Goal: Check status: Check status

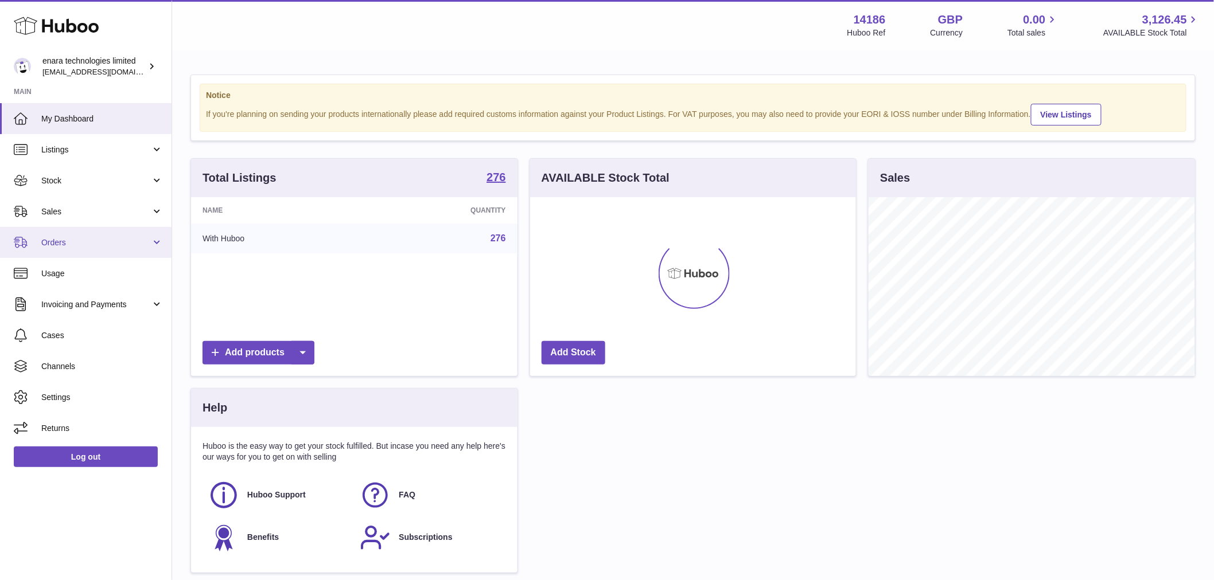
scroll to position [179, 326]
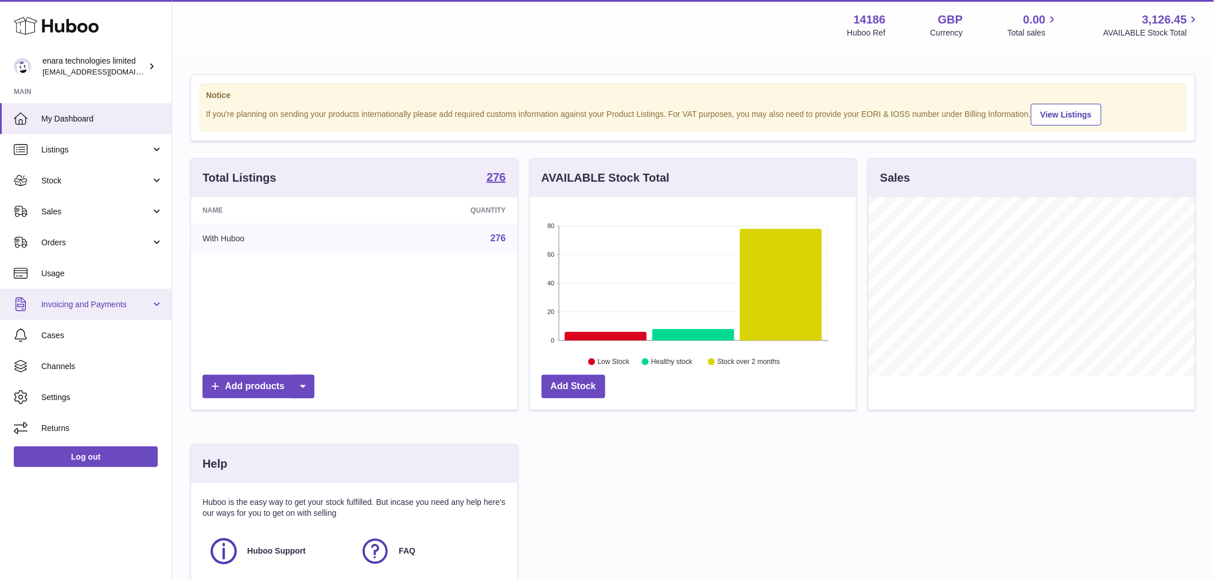
click at [96, 311] on link "Invoicing and Payments" at bounding box center [85, 304] width 171 height 31
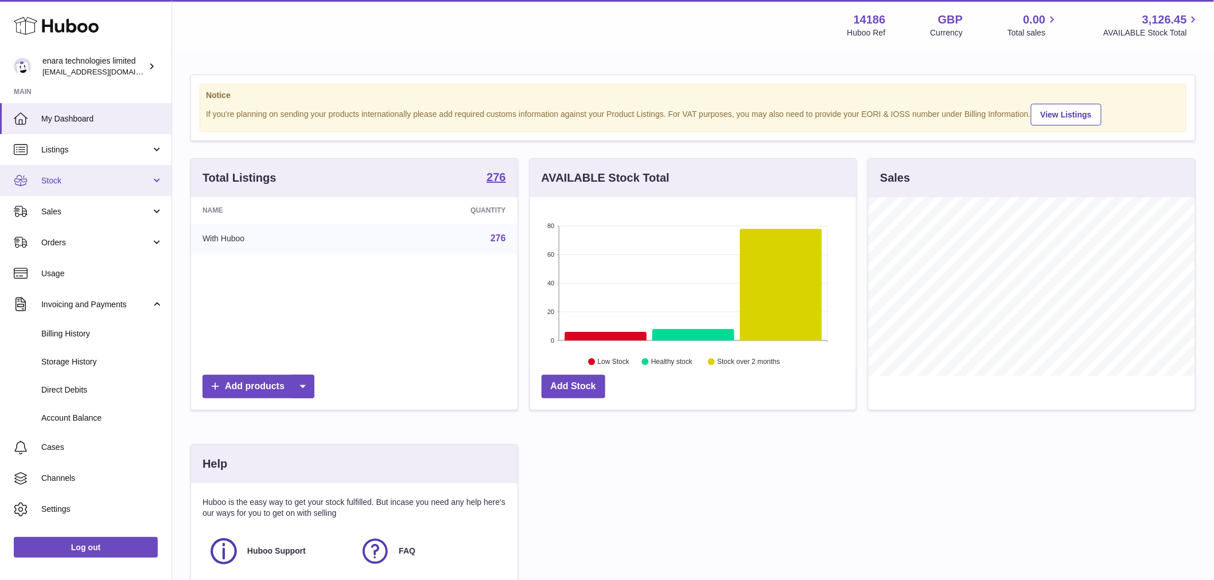
click at [94, 180] on span "Stock" at bounding box center [96, 181] width 110 height 11
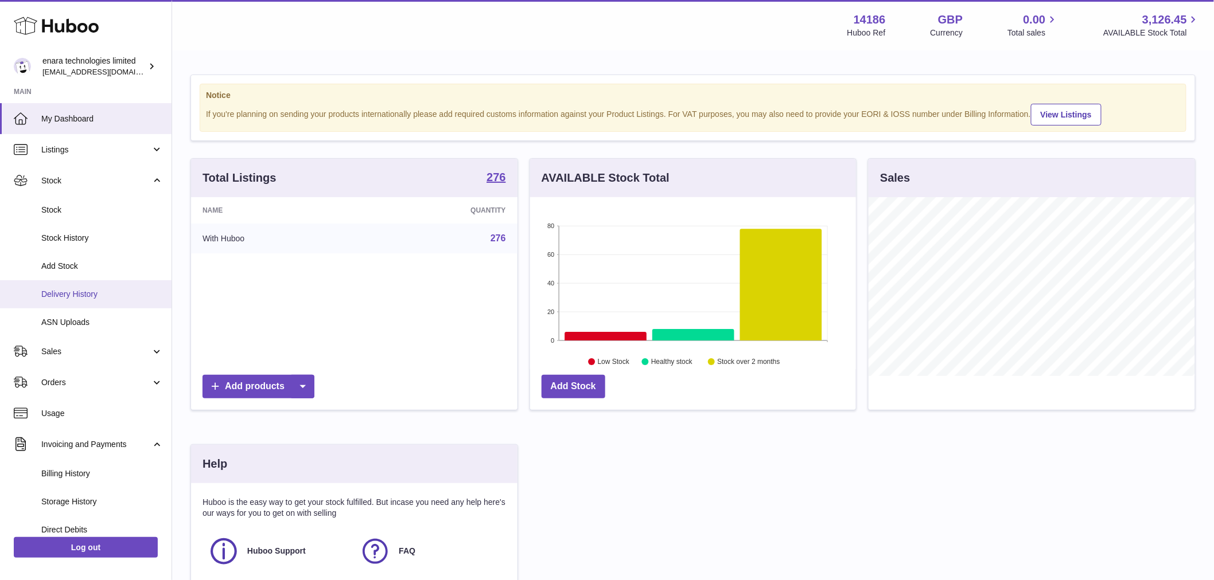
click at [92, 291] on span "Delivery History" at bounding box center [102, 294] width 122 height 11
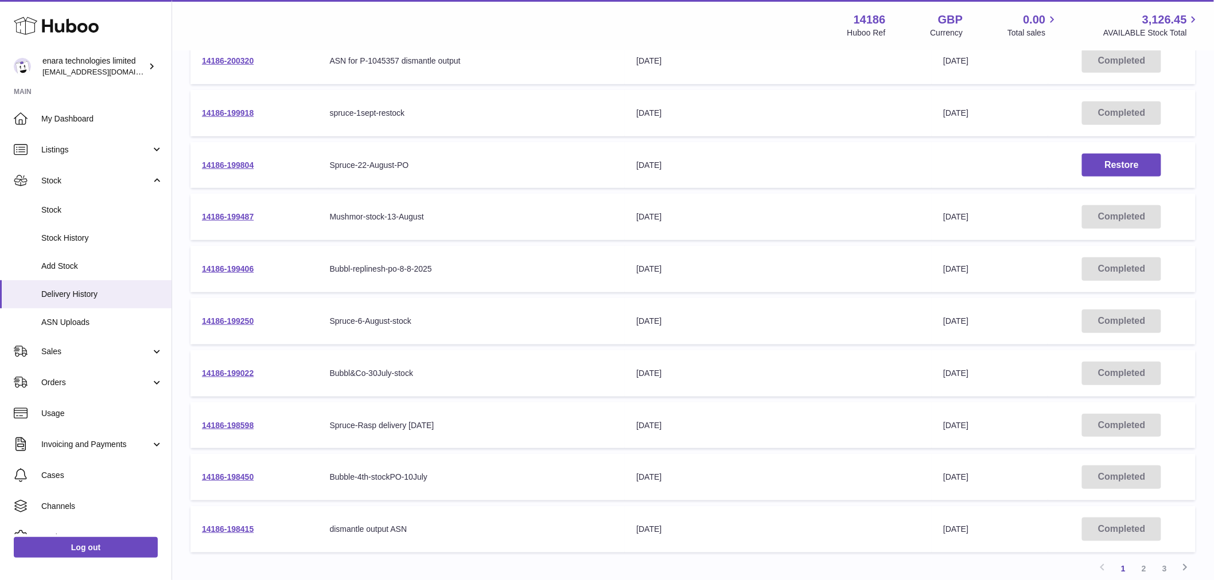
scroll to position [159, 0]
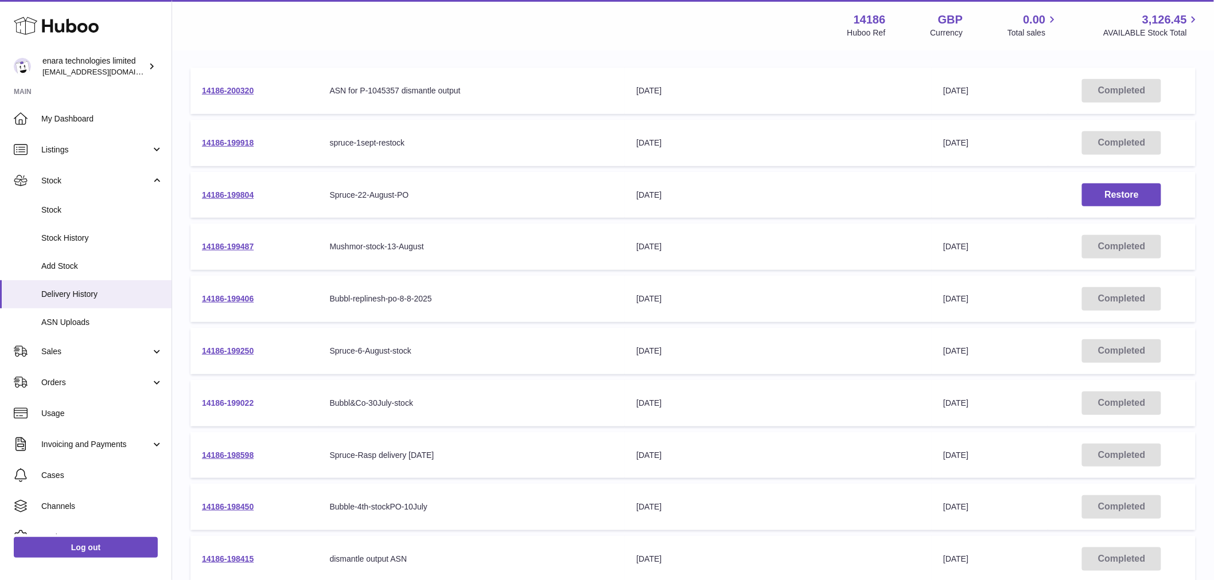
click at [245, 404] on link "14186-199022" at bounding box center [228, 403] width 52 height 9
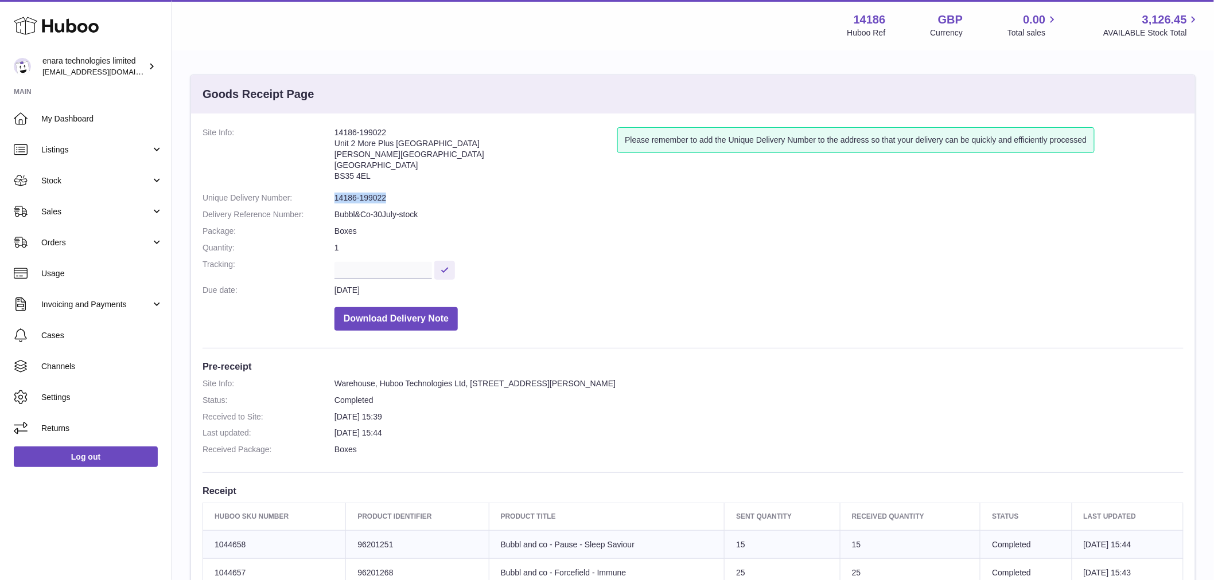
drag, startPoint x: 389, startPoint y: 195, endPoint x: 333, endPoint y: 196, distance: 55.6
click at [333, 196] on dl "Site Info: 14186-199022 Unit 2 More Plus Central Park Hudson Ave Severn Beach B…" at bounding box center [692, 231] width 981 height 209
copy dl "14186-199022"
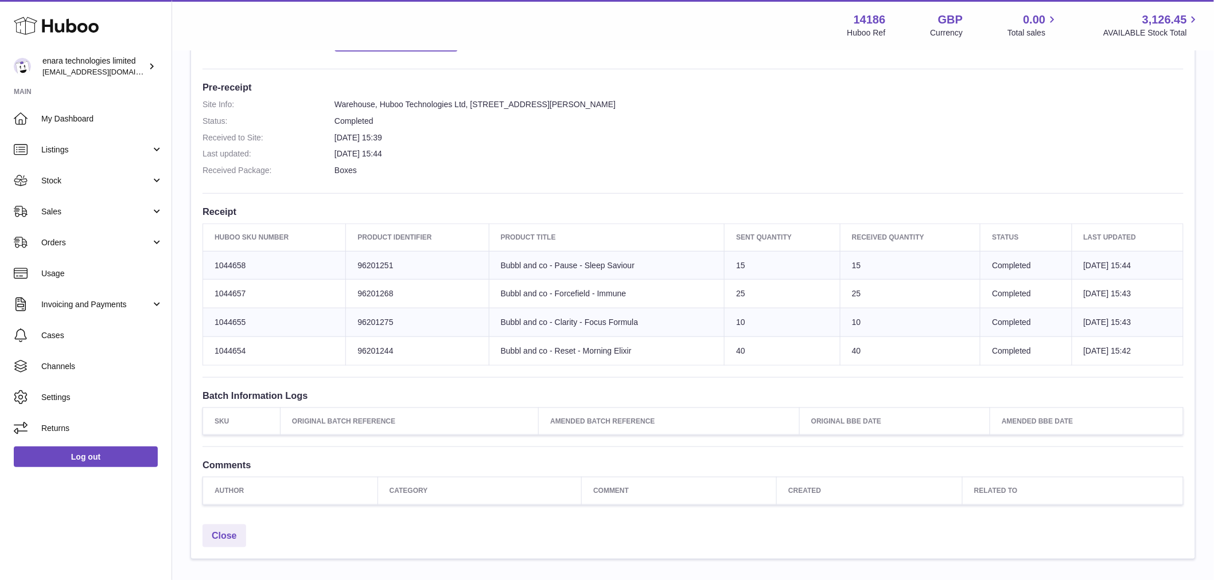
scroll to position [350, 0]
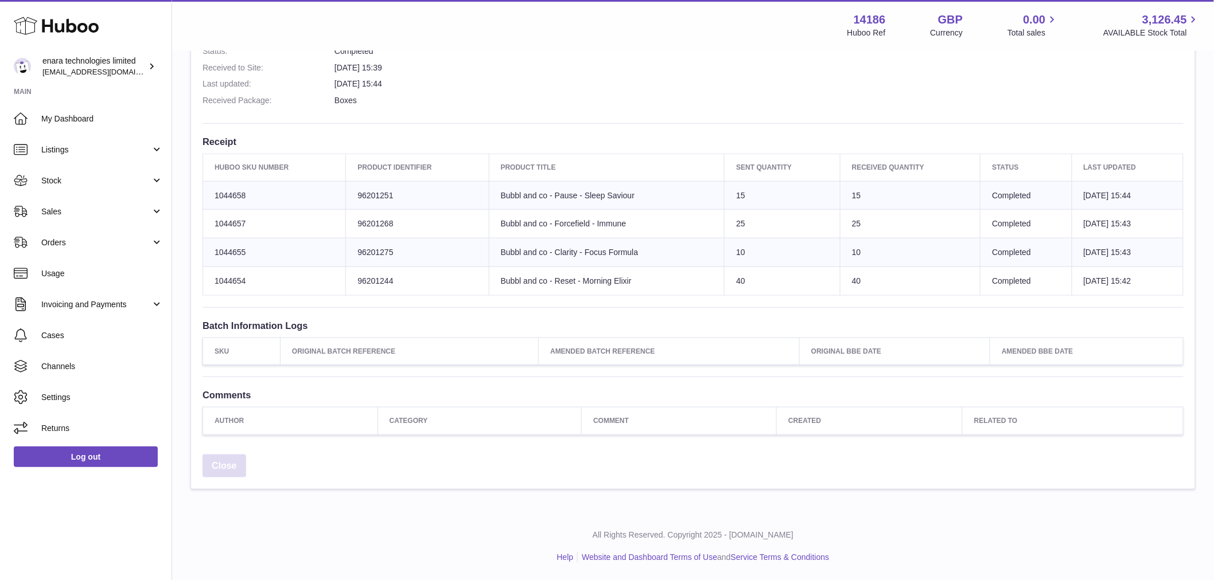
click at [223, 470] on link "Close" at bounding box center [224, 467] width 44 height 24
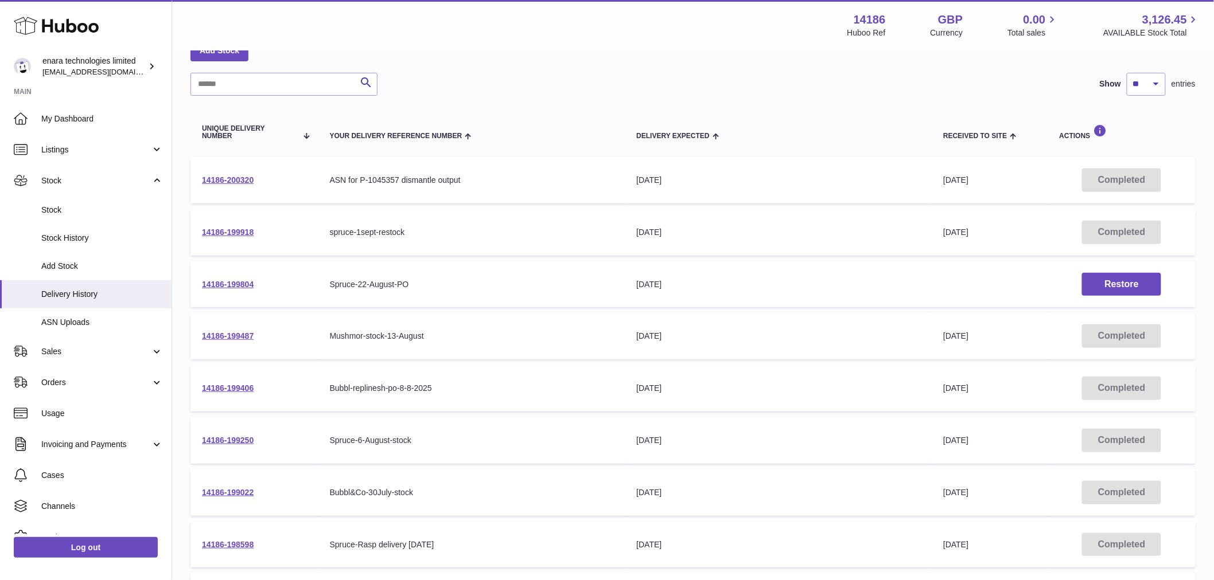
scroll to position [127, 0]
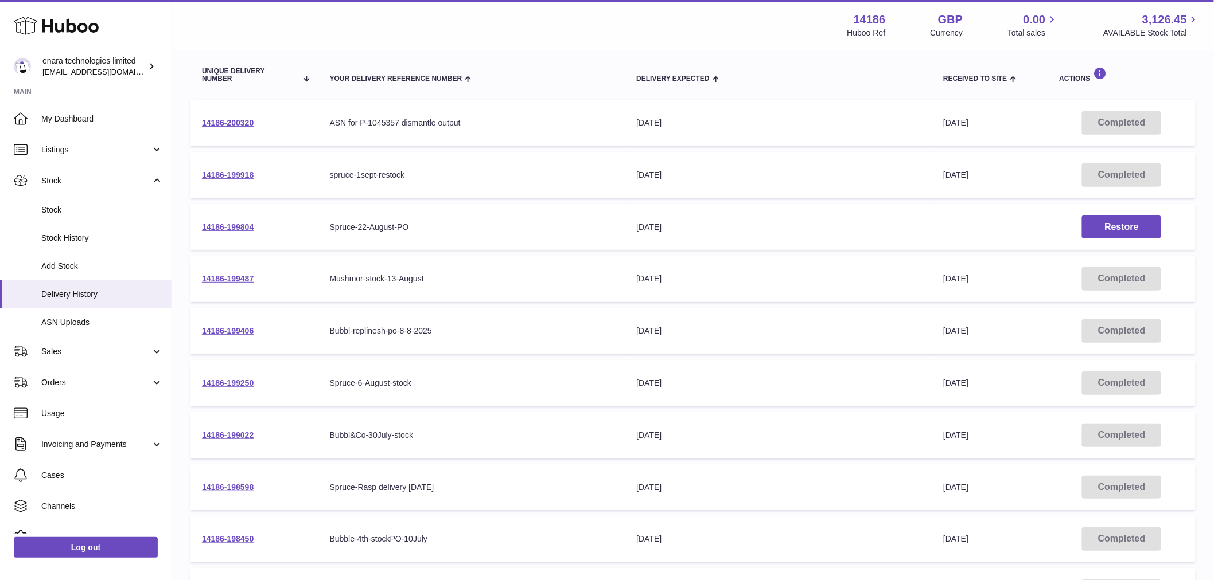
drag, startPoint x: 272, startPoint y: 382, endPoint x: 177, endPoint y: 383, distance: 95.2
click at [177, 383] on div "Delivery list Add Stock Search Show ** ** ** *** entries Unique Delivery Number…" at bounding box center [693, 298] width 1042 height 748
click at [277, 381] on td "14186-199250" at bounding box center [254, 383] width 128 height 46
click at [216, 385] on link "14186-199250" at bounding box center [228, 383] width 52 height 9
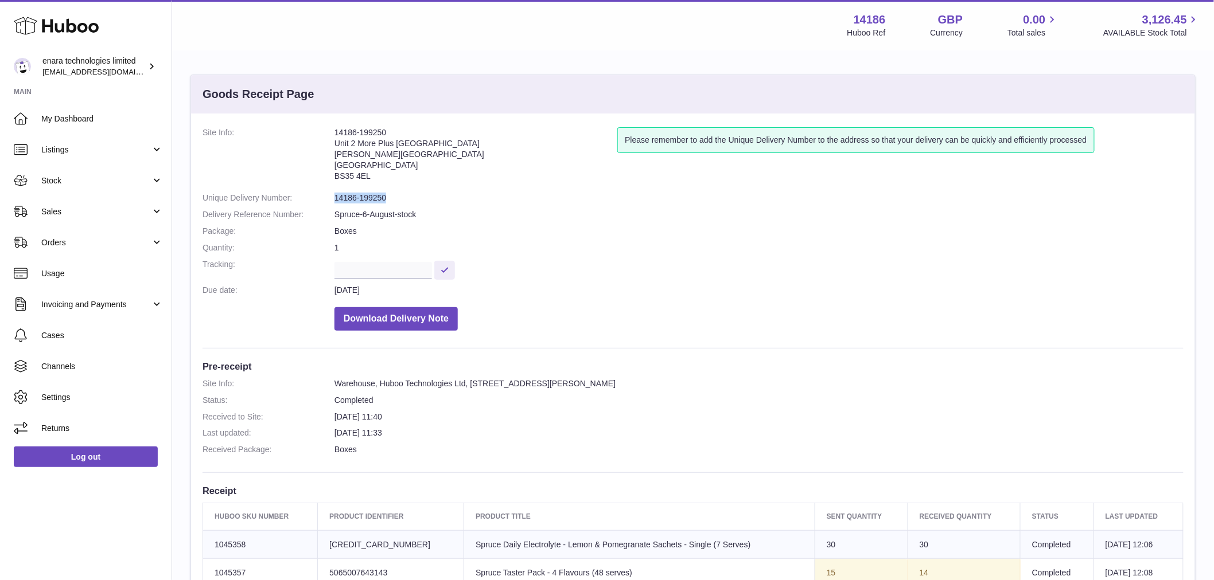
drag, startPoint x: 390, startPoint y: 196, endPoint x: 332, endPoint y: 198, distance: 58.5
click at [332, 198] on dl "Site Info: 14186-199250 Unit 2 More Plus Central Park Hudson Ave Severn Beach B…" at bounding box center [692, 231] width 981 height 209
copy dl "14186-199250"
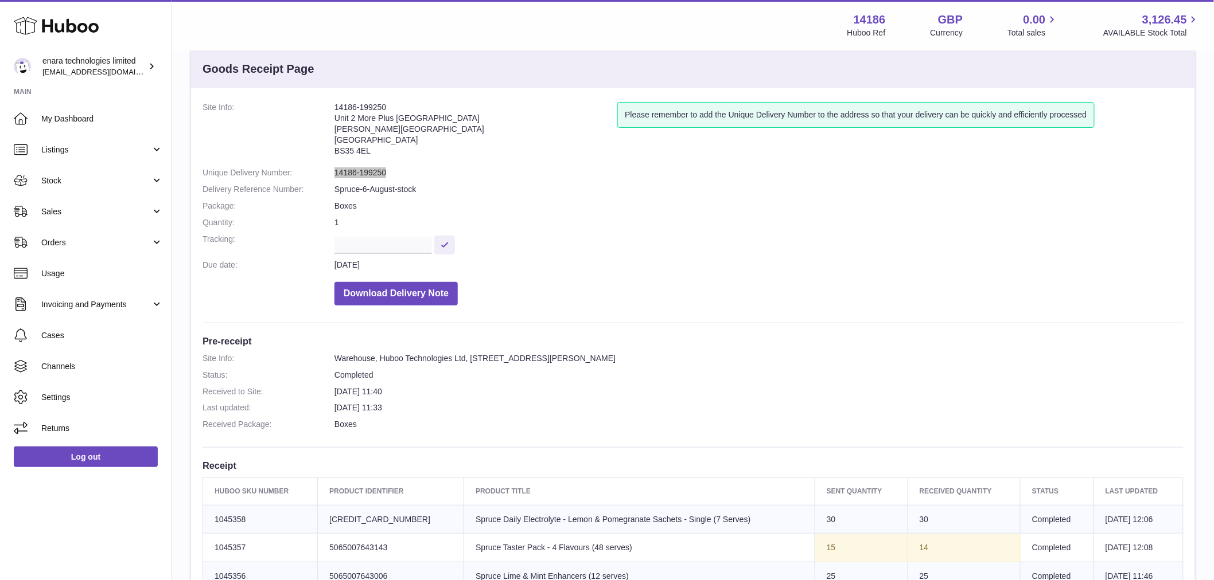
scroll to position [25, 0]
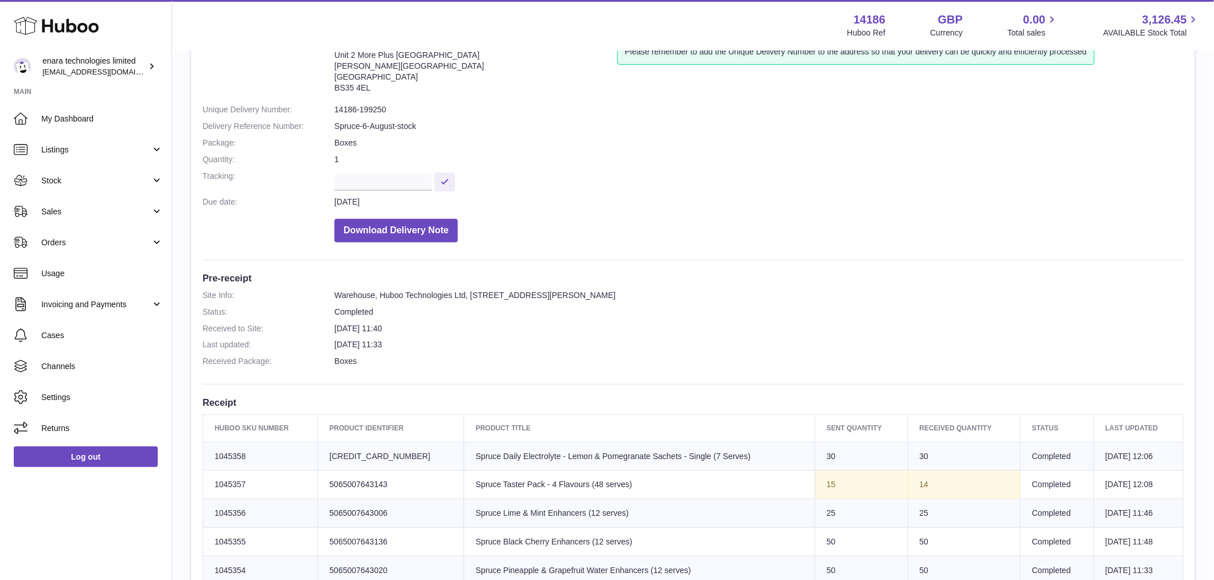
click at [361, 444] on td "Client Identifier 5065007643495" at bounding box center [391, 456] width 146 height 29
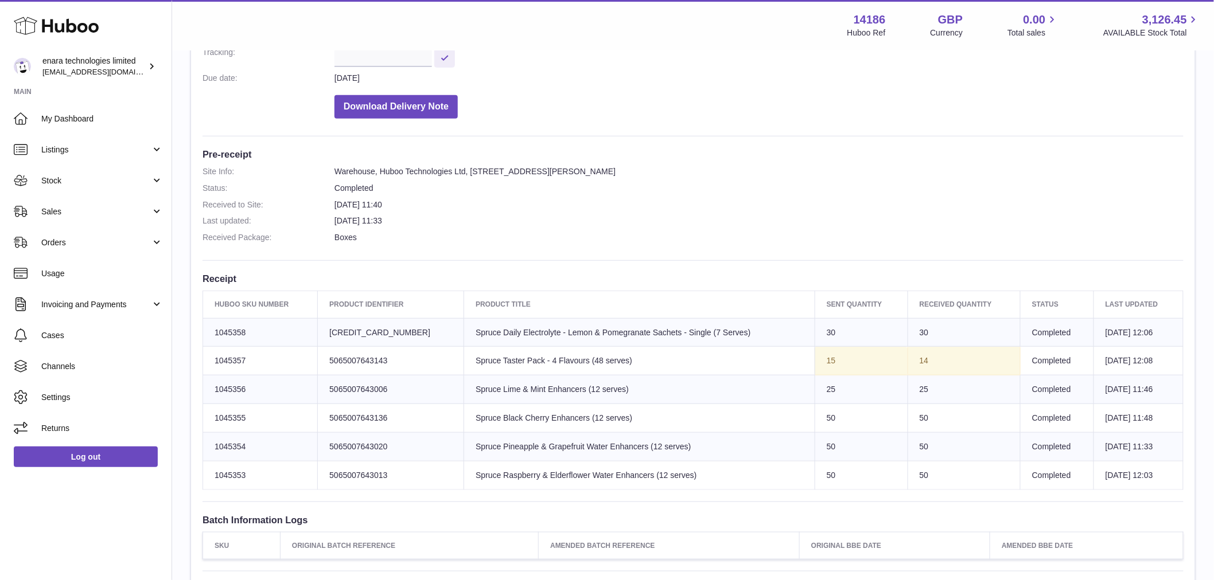
scroll to position [216, 0]
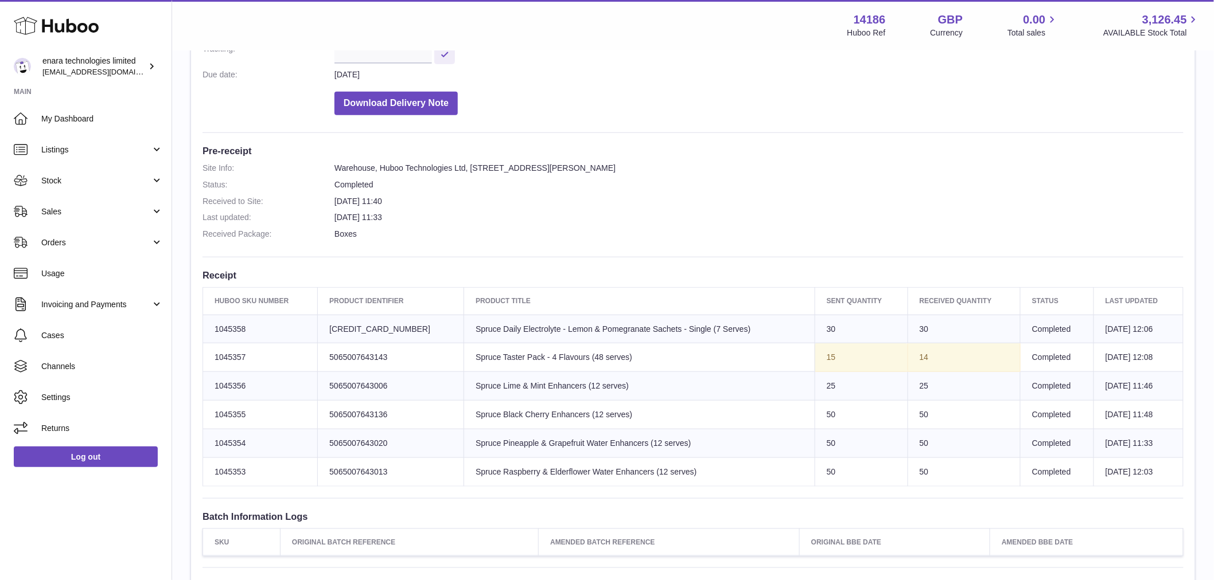
click at [960, 353] on td "14" at bounding box center [963, 358] width 112 height 29
click at [913, 383] on td "25" at bounding box center [963, 386] width 112 height 29
click at [914, 405] on td "50" at bounding box center [963, 415] width 112 height 29
click at [916, 440] on td "50" at bounding box center [963, 444] width 112 height 29
click at [910, 480] on td "50" at bounding box center [963, 472] width 112 height 29
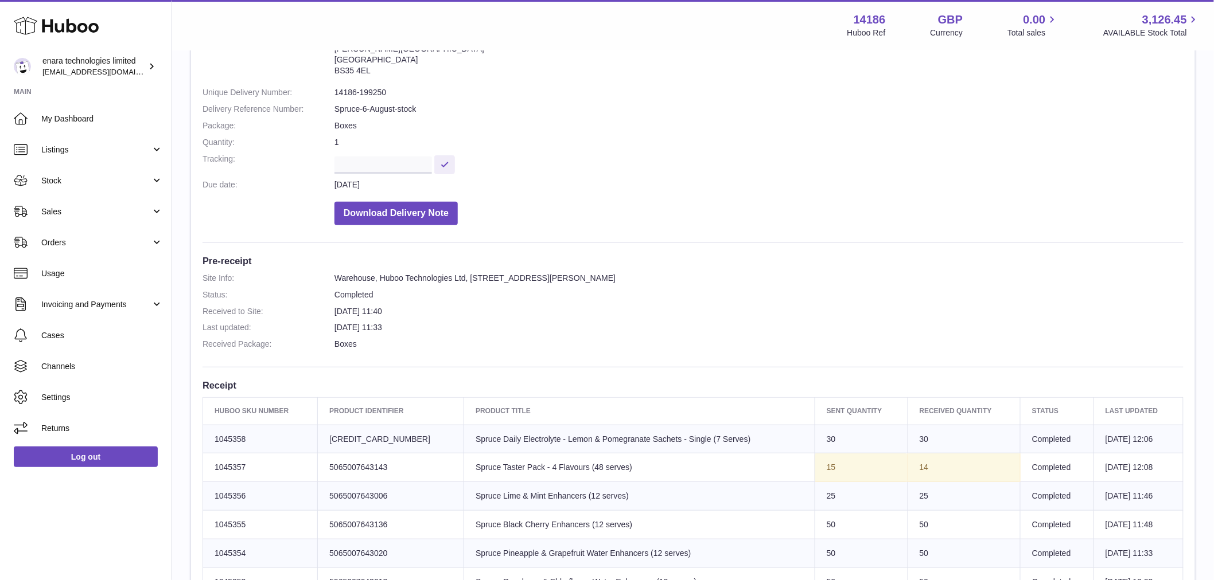
scroll to position [25, 0]
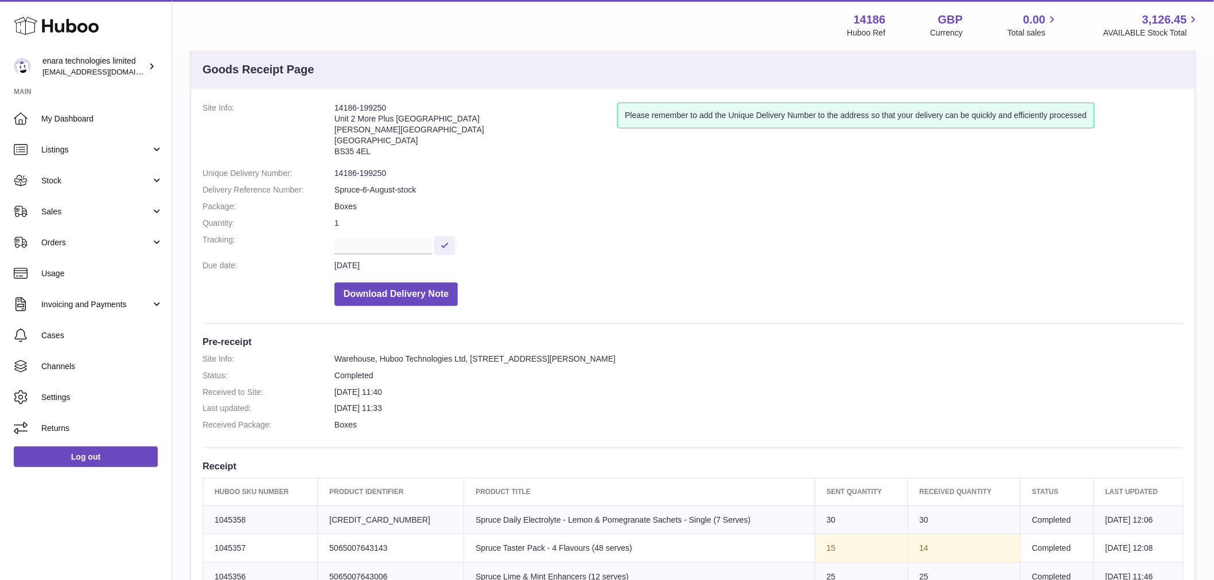
click at [345, 427] on dd "Boxes" at bounding box center [758, 425] width 849 height 11
click at [346, 427] on dd "Boxes" at bounding box center [758, 425] width 849 height 11
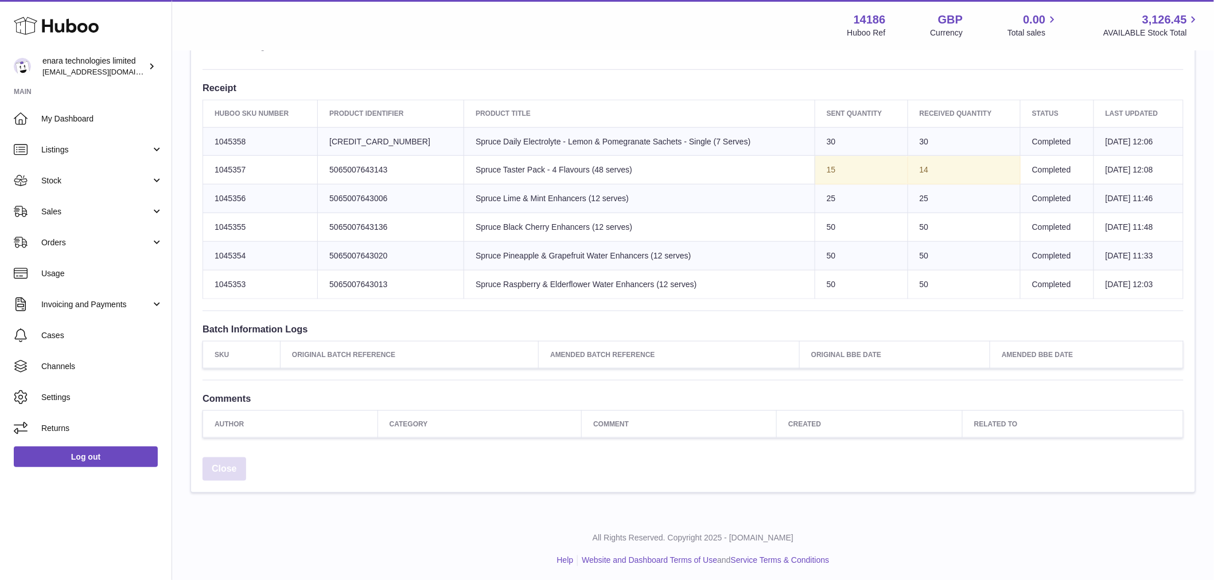
scroll to position [407, 0]
click at [242, 450] on div "Close" at bounding box center [693, 469] width 1004 height 41
click at [232, 461] on link "Close" at bounding box center [224, 466] width 44 height 24
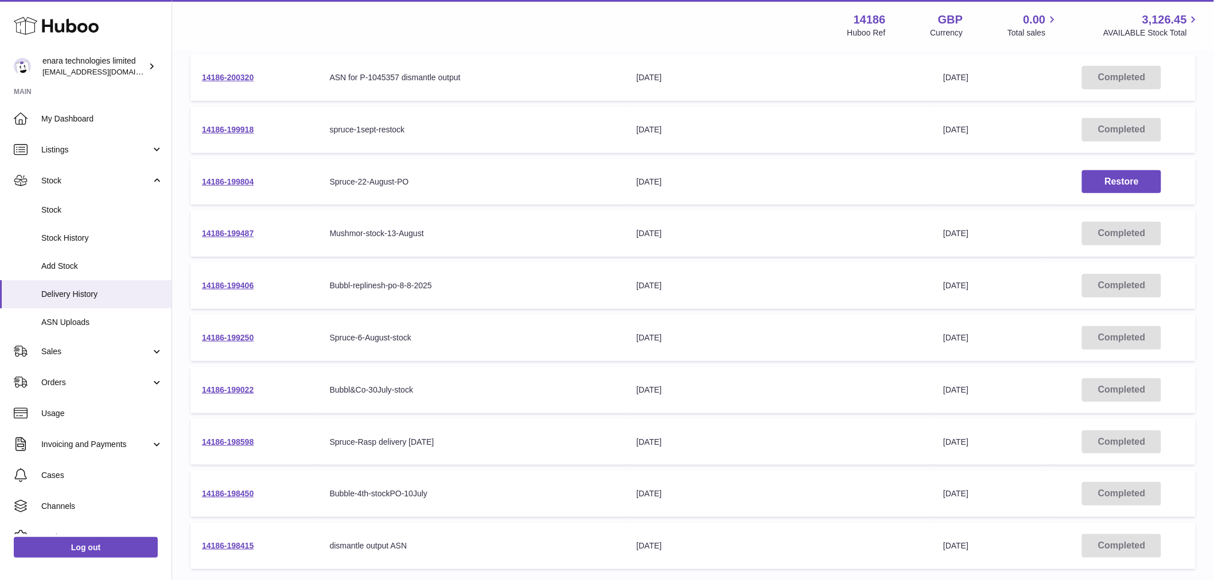
scroll to position [191, 0]
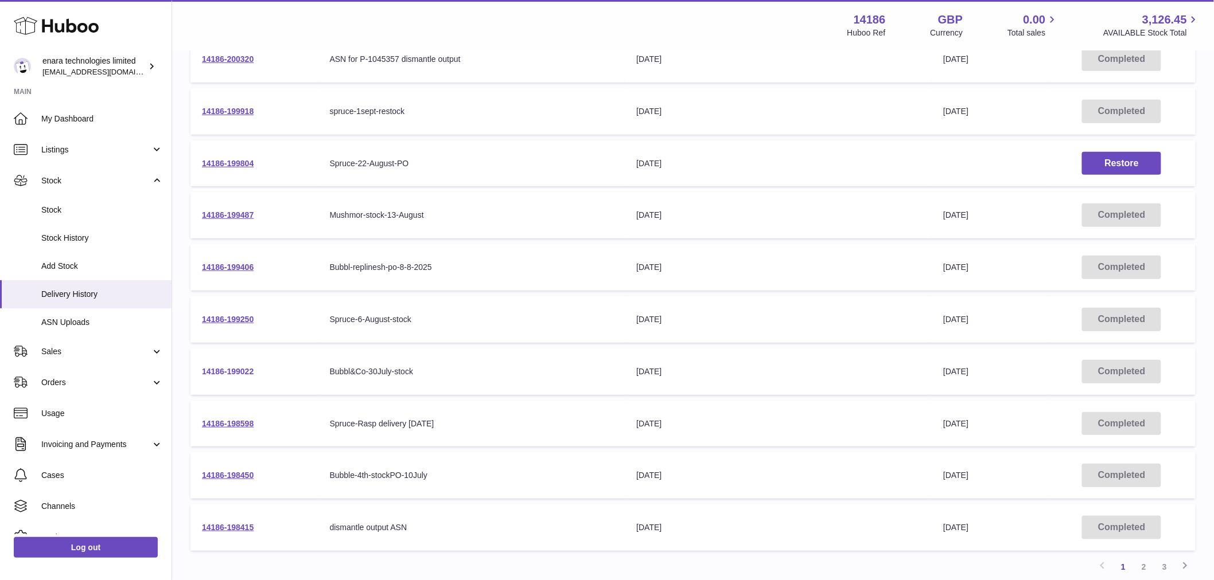
click at [239, 367] on link "14186-199022" at bounding box center [228, 371] width 52 height 9
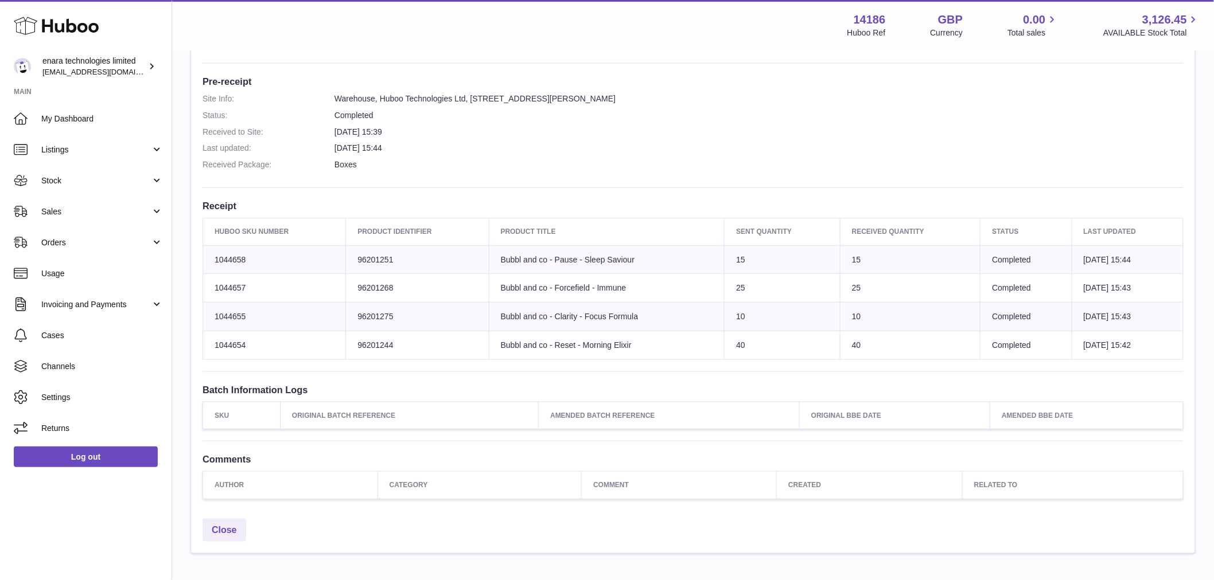
scroll to position [350, 0]
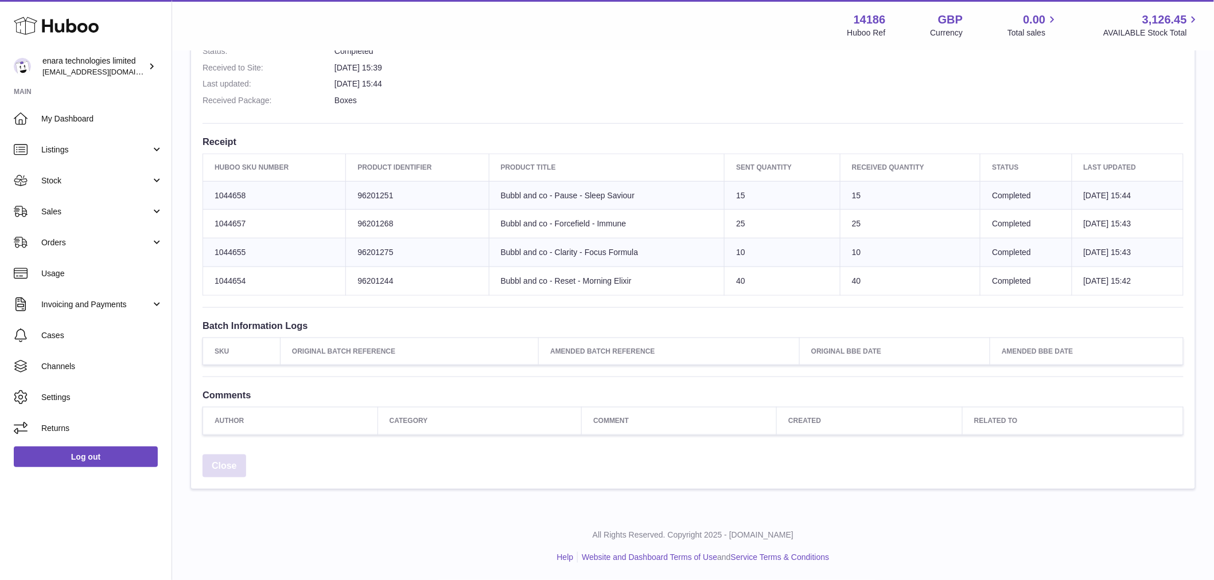
click at [231, 467] on link "Close" at bounding box center [224, 467] width 44 height 24
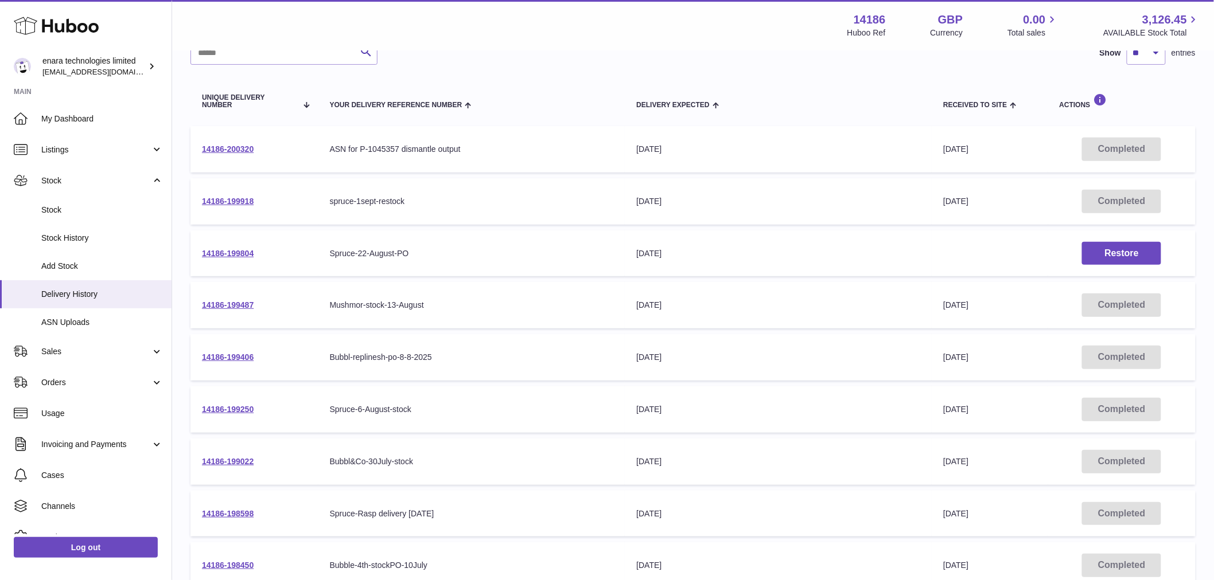
scroll to position [191, 0]
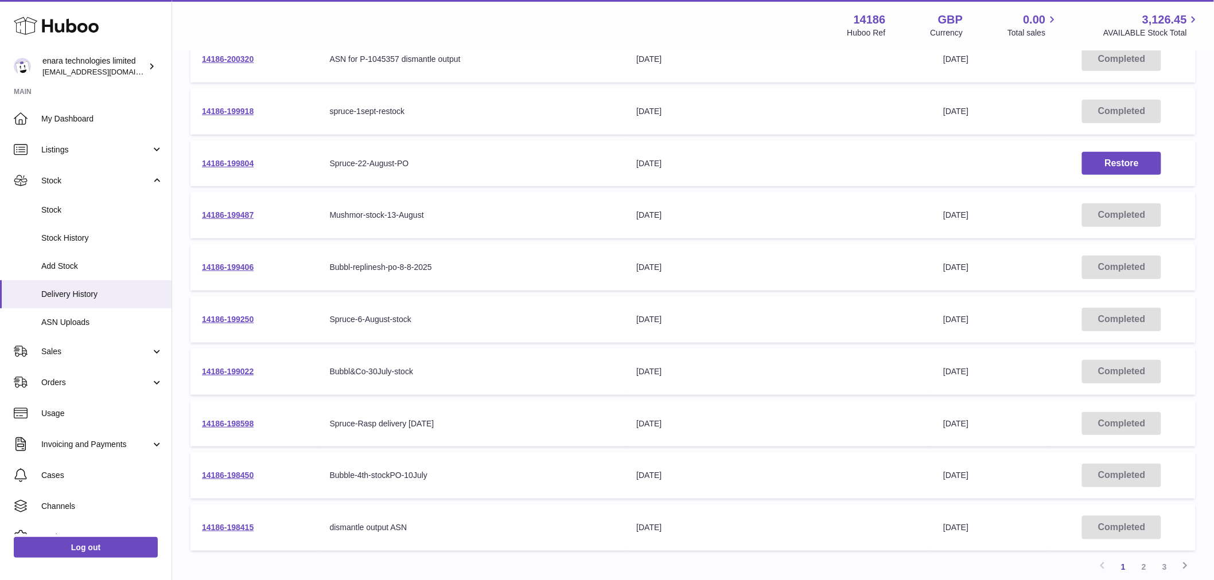
drag, startPoint x: 660, startPoint y: 368, endPoint x: 664, endPoint y: 362, distance: 7.5
click at [660, 368] on div "[DATE]" at bounding box center [778, 371] width 284 height 11
click at [672, 303] on td "Delivery Expected [DATE]" at bounding box center [778, 320] width 307 height 46
click at [670, 319] on div "[DATE]" at bounding box center [778, 319] width 284 height 11
click at [669, 319] on div "[DATE]" at bounding box center [778, 319] width 284 height 11
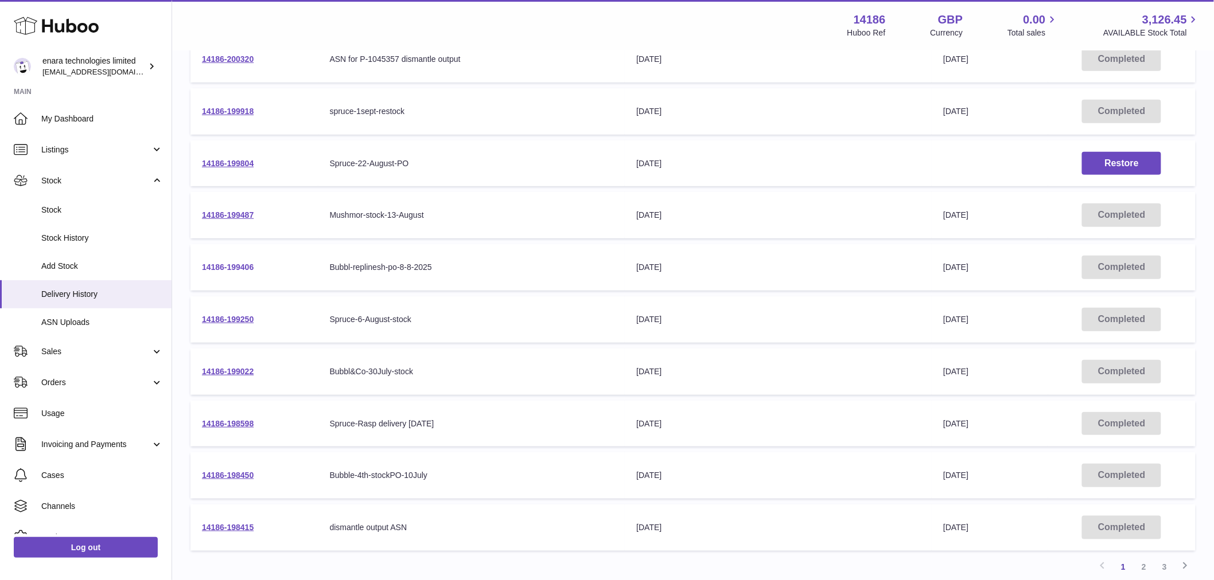
click at [237, 268] on link "14186-199406" at bounding box center [228, 267] width 52 height 9
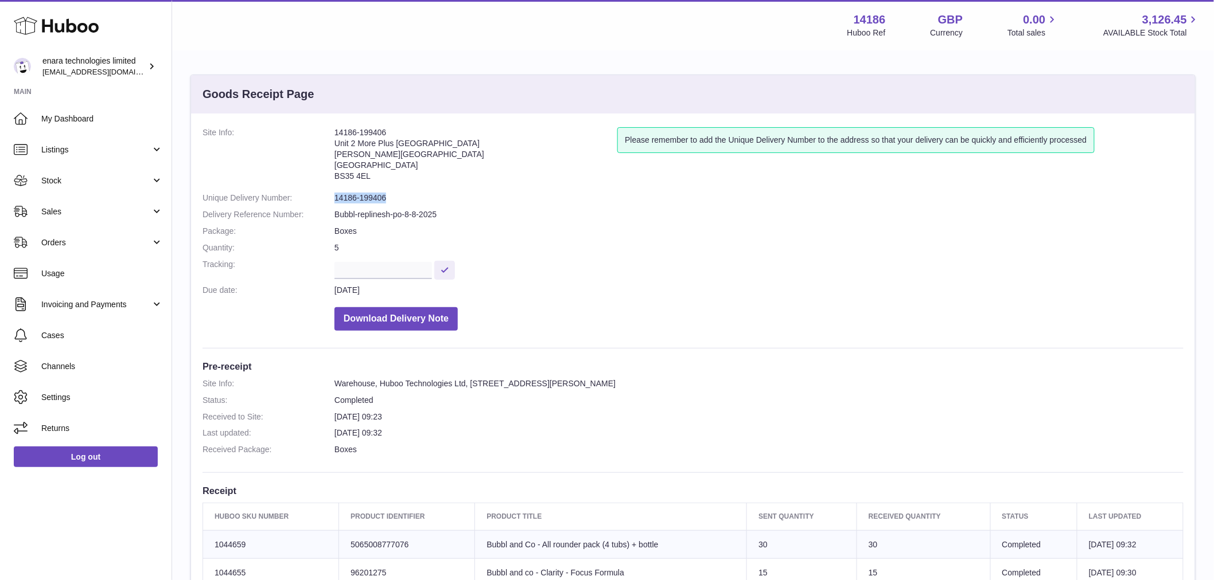
drag, startPoint x: 392, startPoint y: 196, endPoint x: 333, endPoint y: 199, distance: 59.2
click at [333, 199] on dl "Site Info: 14186-199406 Unit 2 More Plus Central Park Hudson Ave Severn Beach B…" at bounding box center [692, 231] width 981 height 209
copy dl "14186-199406"
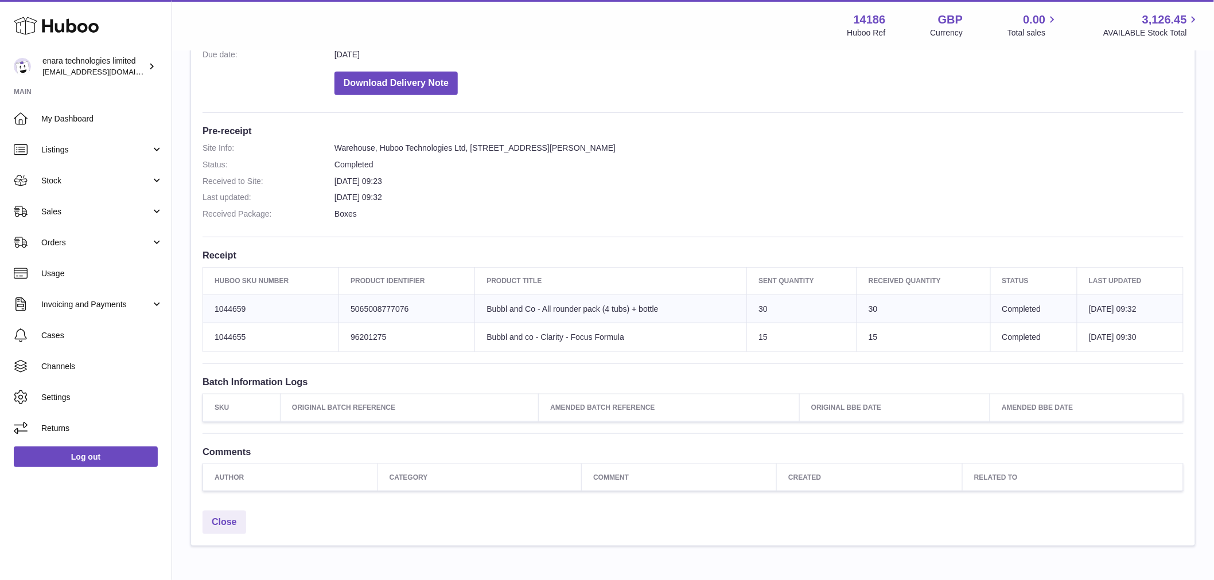
scroll to position [293, 0]
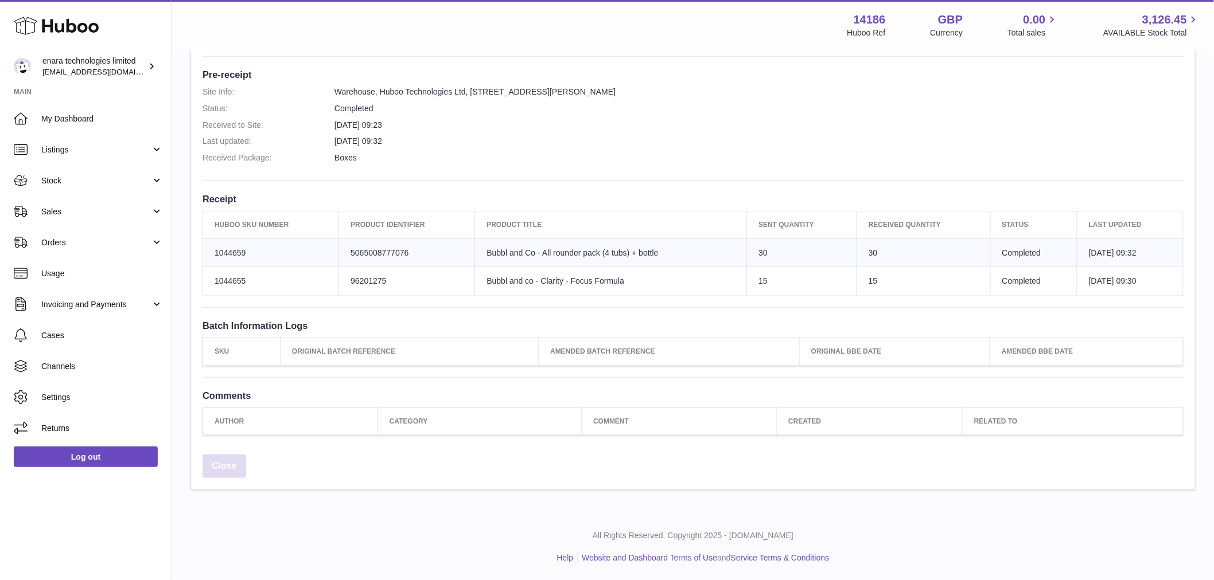
click at [229, 461] on link "Close" at bounding box center [224, 467] width 44 height 24
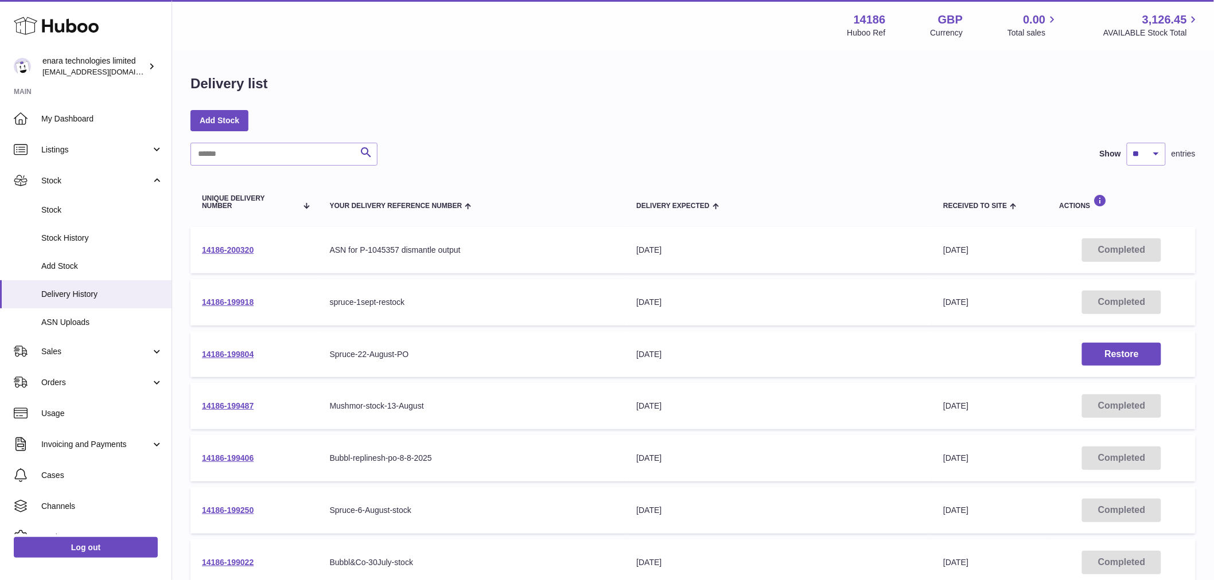
click at [869, 465] on td "Delivery Expected [DATE]" at bounding box center [778, 458] width 307 height 46
click at [227, 405] on link "14186-199487" at bounding box center [228, 405] width 52 height 9
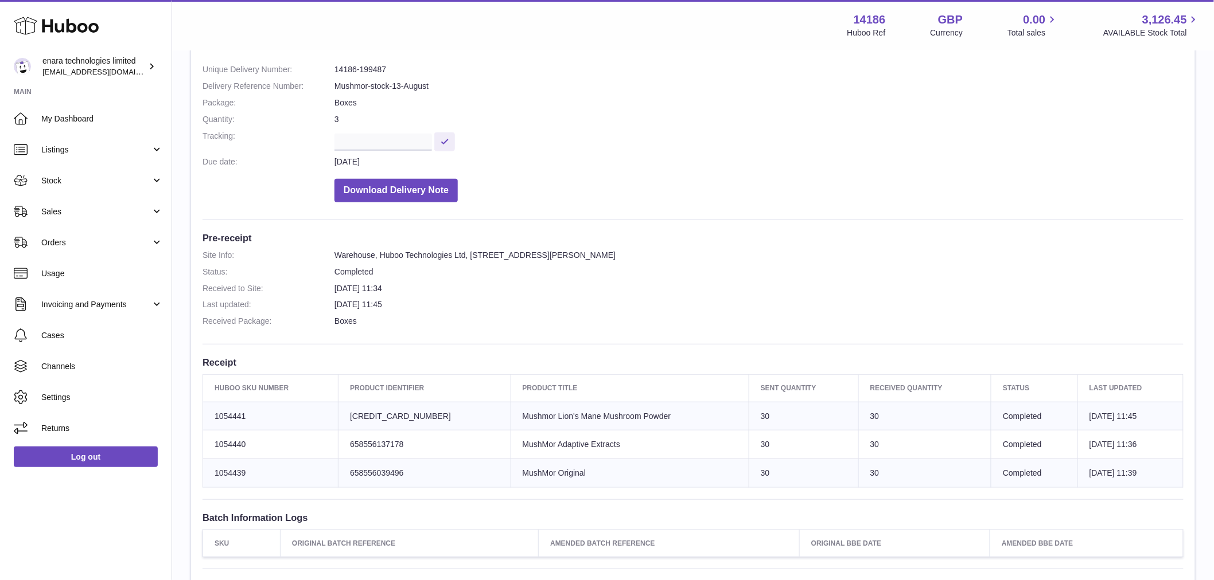
scroll to position [127, 0]
drag, startPoint x: 391, startPoint y: 67, endPoint x: 325, endPoint y: 71, distance: 66.1
click at [325, 71] on dl "Site Info: 14186-199487 Unit 2 More [GEOGRAPHIC_DATA][STREET_ADDRESS][PERSON_NA…" at bounding box center [692, 104] width 981 height 209
copy dl "14186-199487"
